Goal: Information Seeking & Learning: Learn about a topic

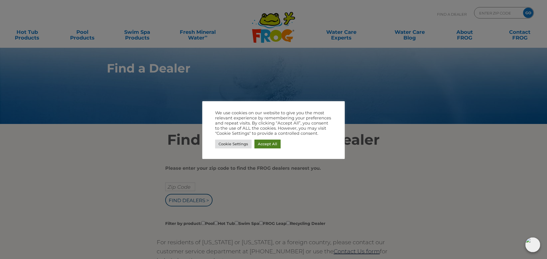
click at [261, 143] on link "Accept All" at bounding box center [267, 144] width 26 height 9
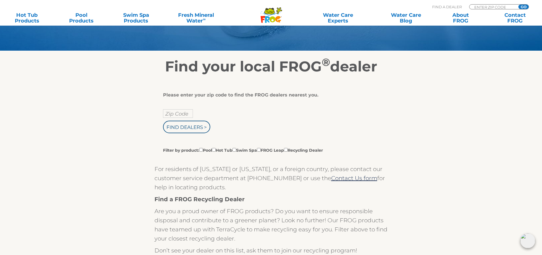
scroll to position [85, 0]
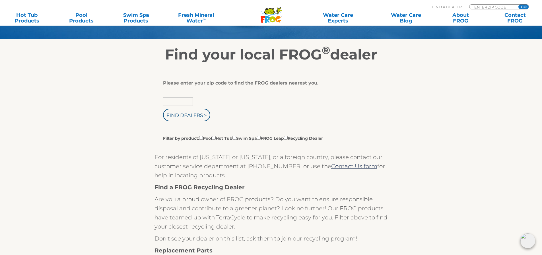
click at [174, 100] on input "text" at bounding box center [178, 101] width 30 height 9
type input "99006"
click at [163, 109] on input "Find Dealers >" at bounding box center [186, 115] width 47 height 13
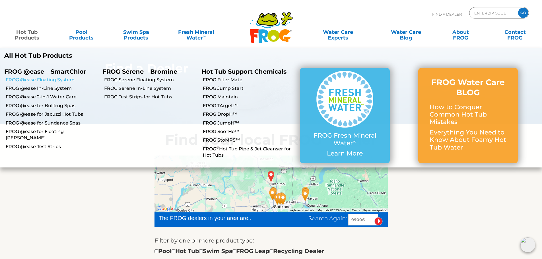
click at [56, 79] on link "FROG @ease Floating System" at bounding box center [52, 80] width 93 height 6
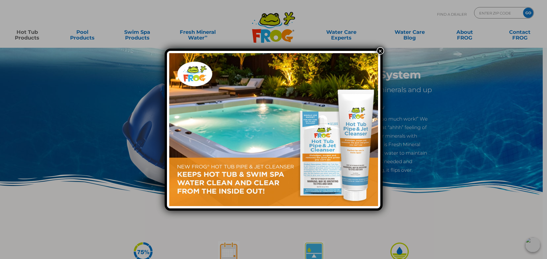
click at [378, 49] on button "×" at bounding box center [379, 50] width 7 height 7
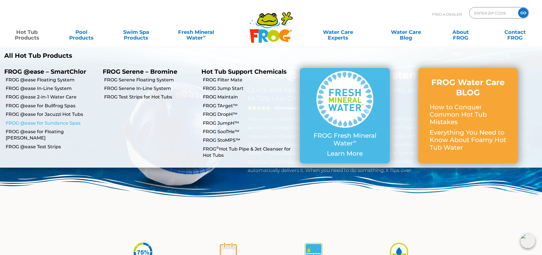
click at [72, 123] on link "FROG @ease for Sundance Spas" at bounding box center [52, 123] width 93 height 6
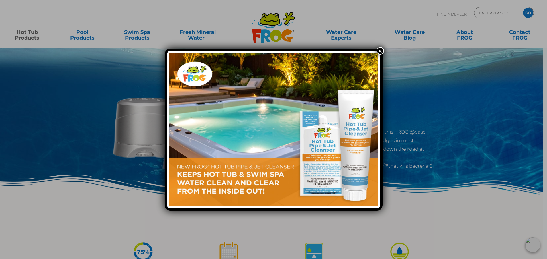
click at [380, 52] on button "×" at bounding box center [379, 50] width 7 height 7
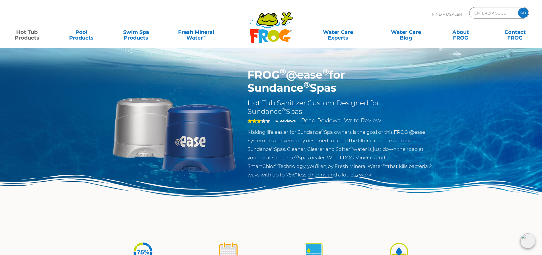
click at [310, 120] on link "Read Reviews" at bounding box center [320, 120] width 39 height 7
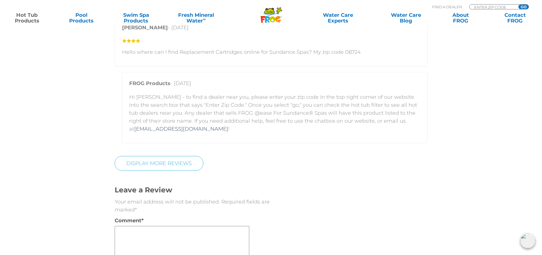
scroll to position [1357, 0]
